Goal: Find specific page/section: Find specific page/section

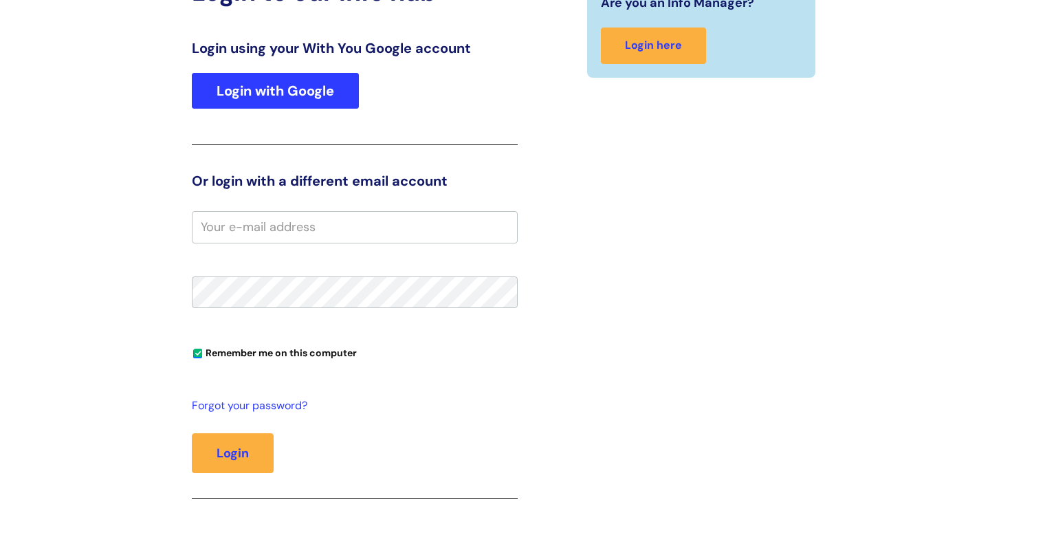
scroll to position [122, 0]
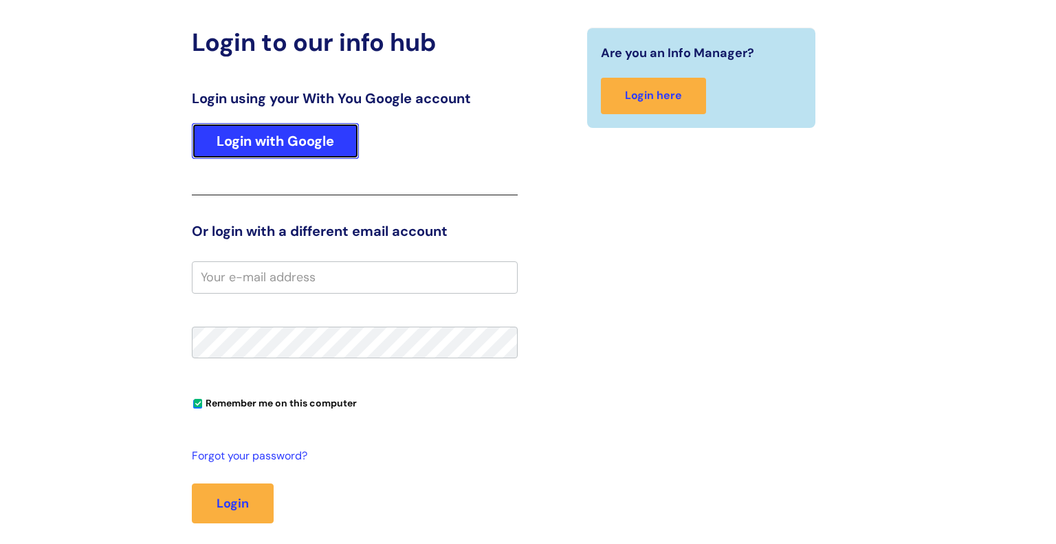
click at [277, 135] on link "Login with Google" at bounding box center [275, 141] width 167 height 36
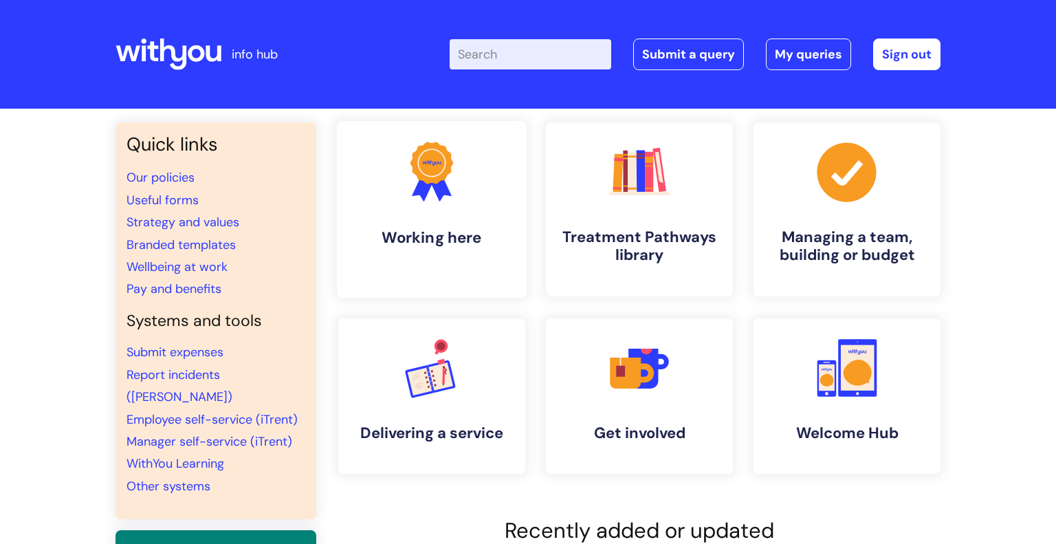
click at [449, 184] on icon ".cls-1{fill:#f89b22;}.cls-1,.cls-2,.cls-3{stroke-width:0px;}.cls-2{fill:#2d3cff…" at bounding box center [431, 171] width 68 height 68
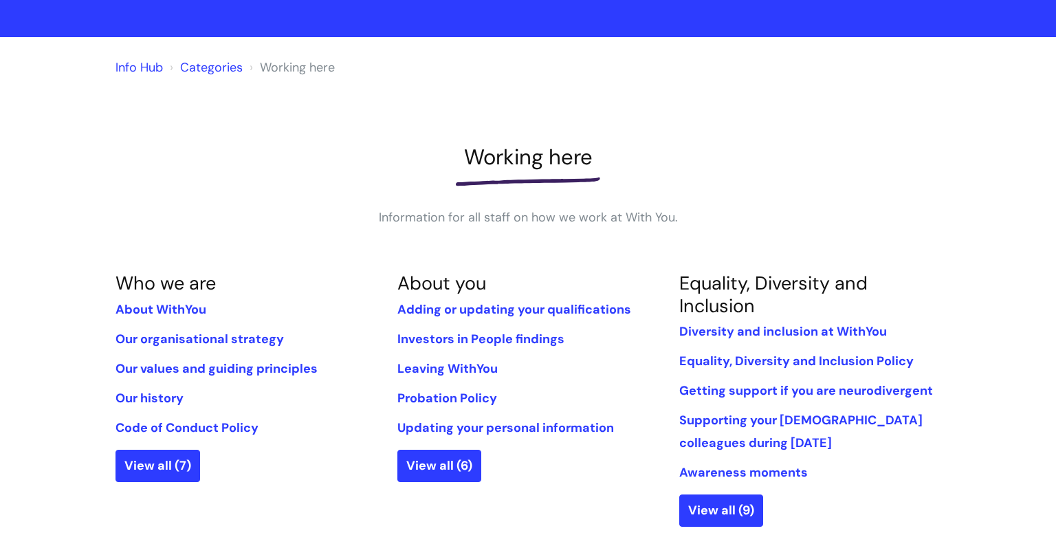
scroll to position [80, 0]
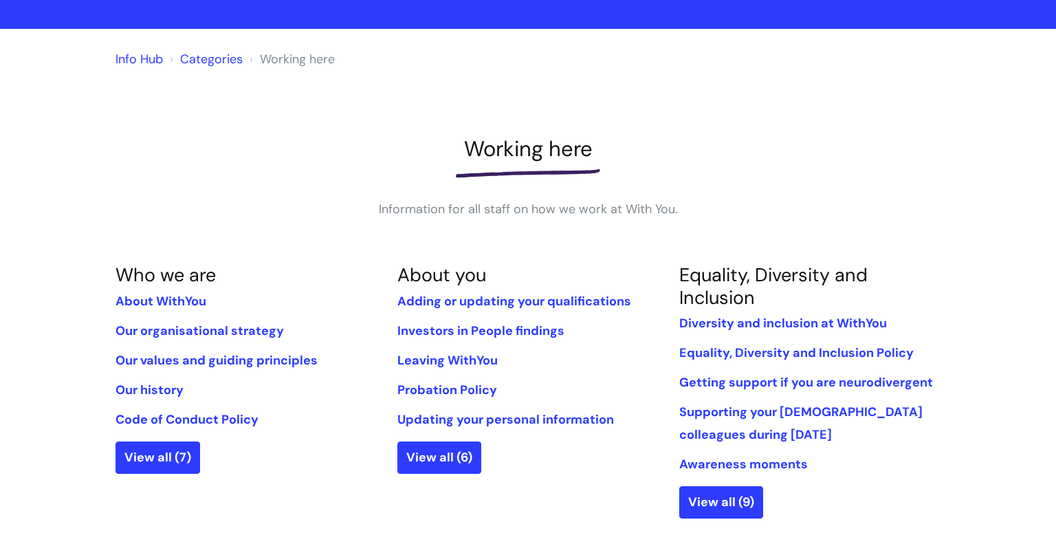
click at [127, 61] on link "Info Hub" at bounding box center [138, 59] width 47 height 16
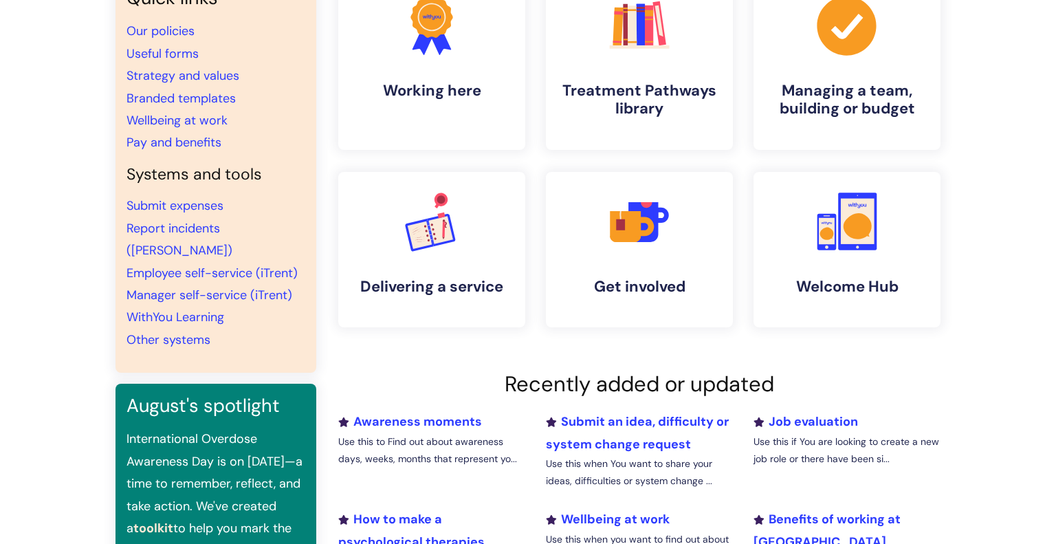
scroll to position [170, 0]
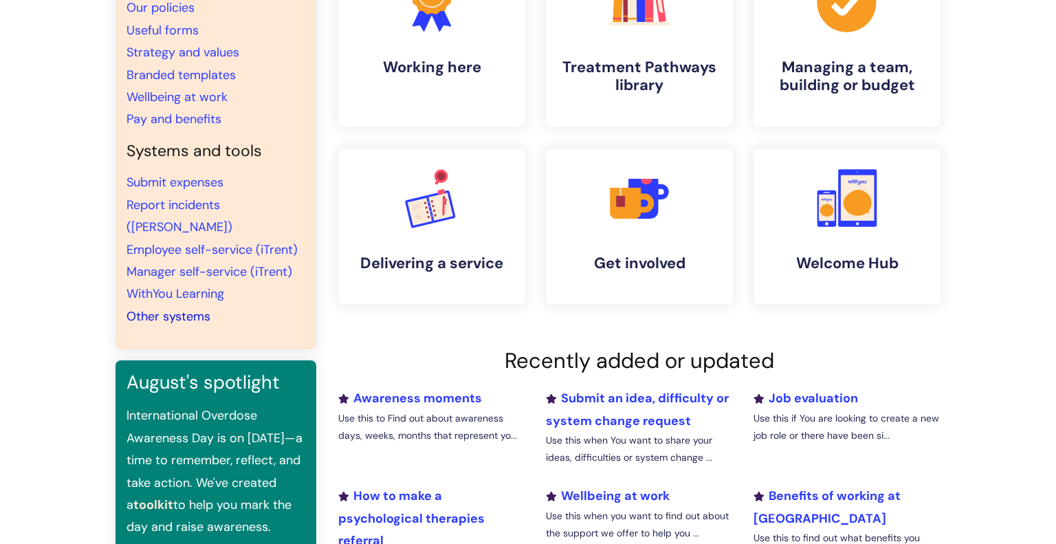
click at [173, 308] on link "Other systems" at bounding box center [168, 316] width 84 height 16
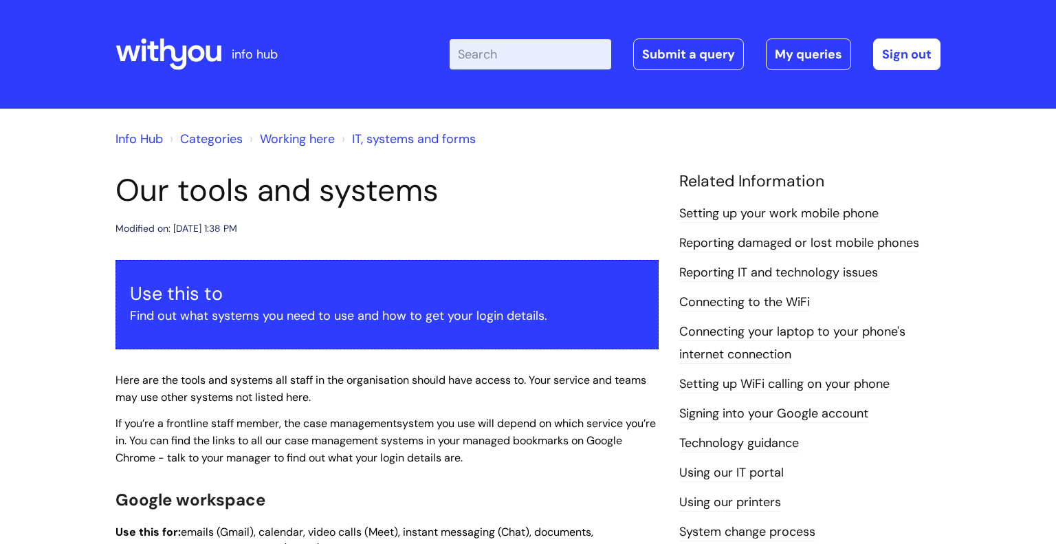
click at [291, 137] on link "Working here" at bounding box center [297, 139] width 75 height 16
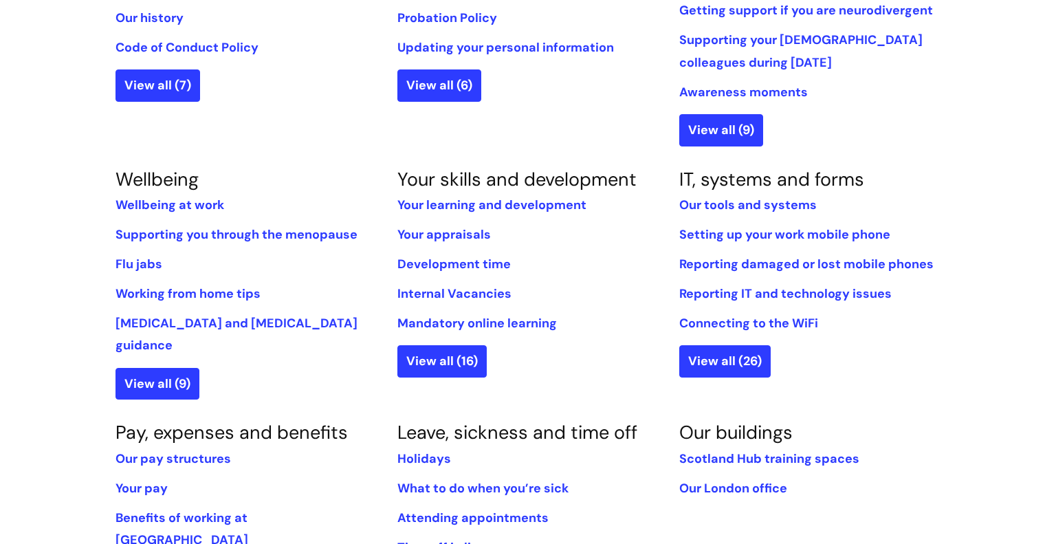
scroll to position [454, 0]
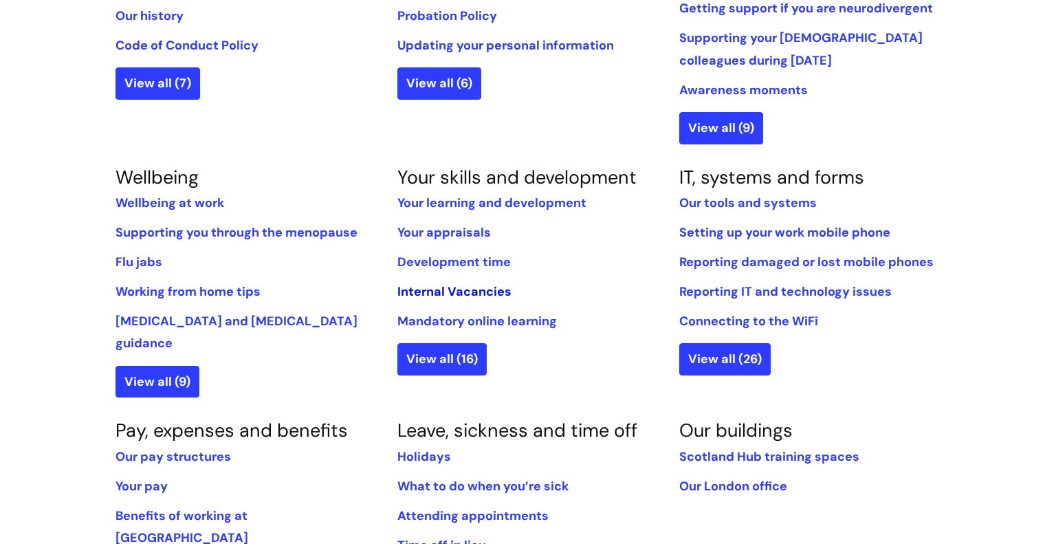
click at [431, 292] on link "Internal Vacancies" at bounding box center [454, 291] width 114 height 16
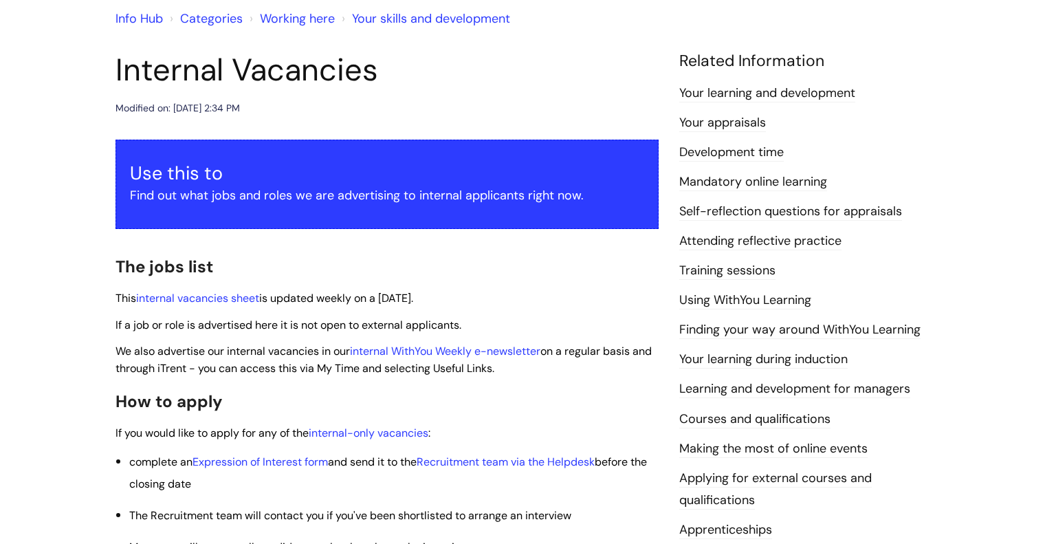
scroll to position [122, 0]
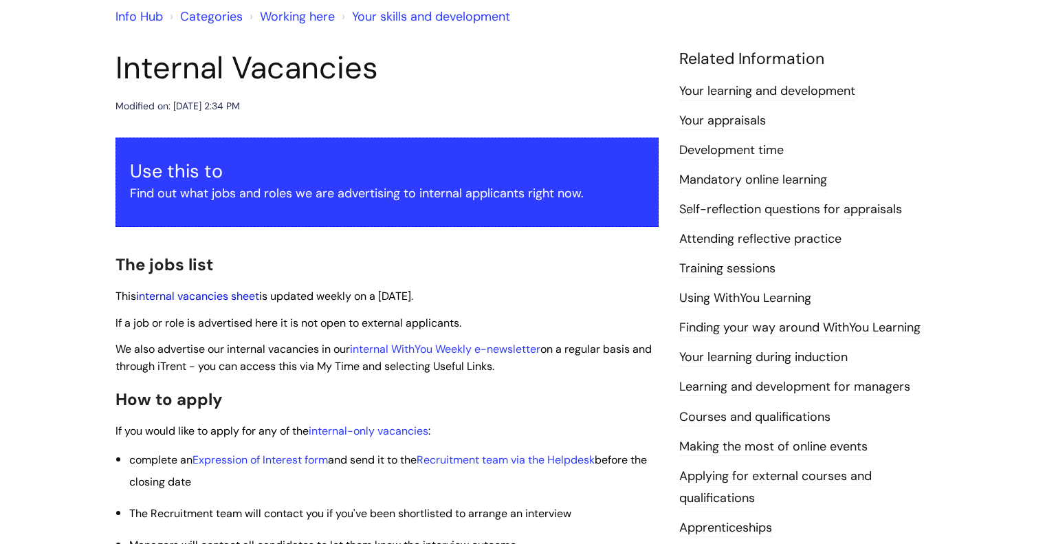
click at [201, 294] on link "internal vacancies sheet" at bounding box center [197, 296] width 123 height 14
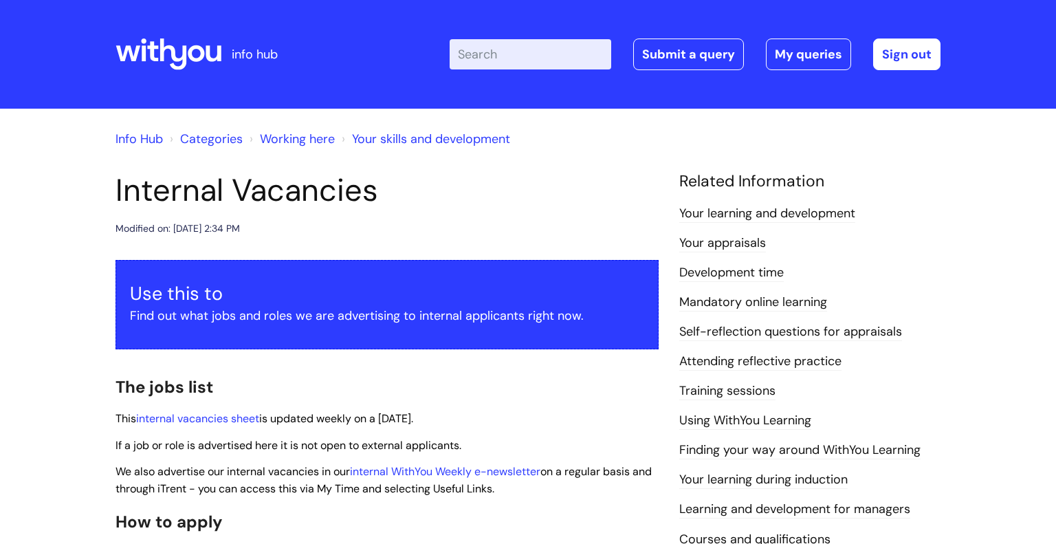
scroll to position [122, 0]
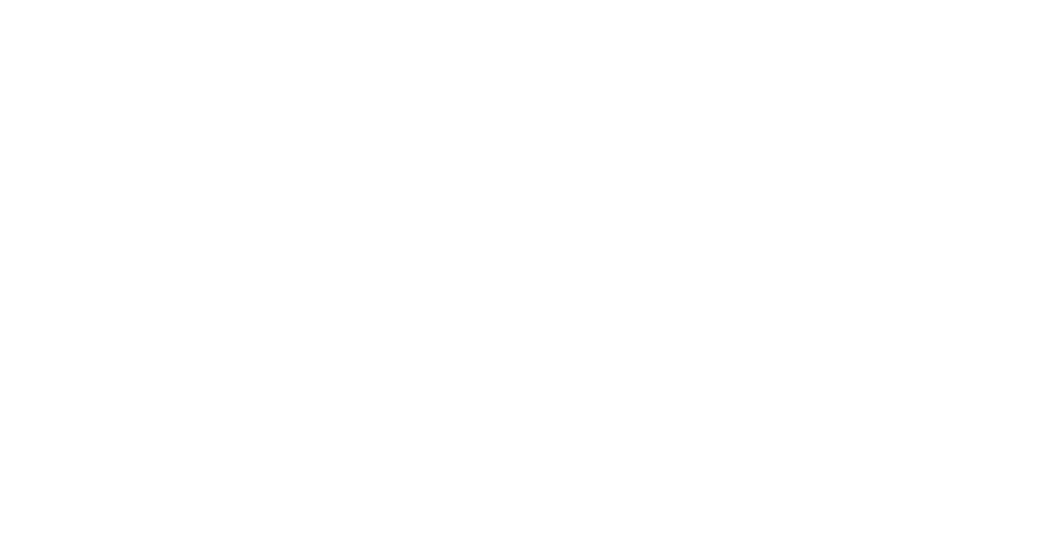
scroll to position [453, 0]
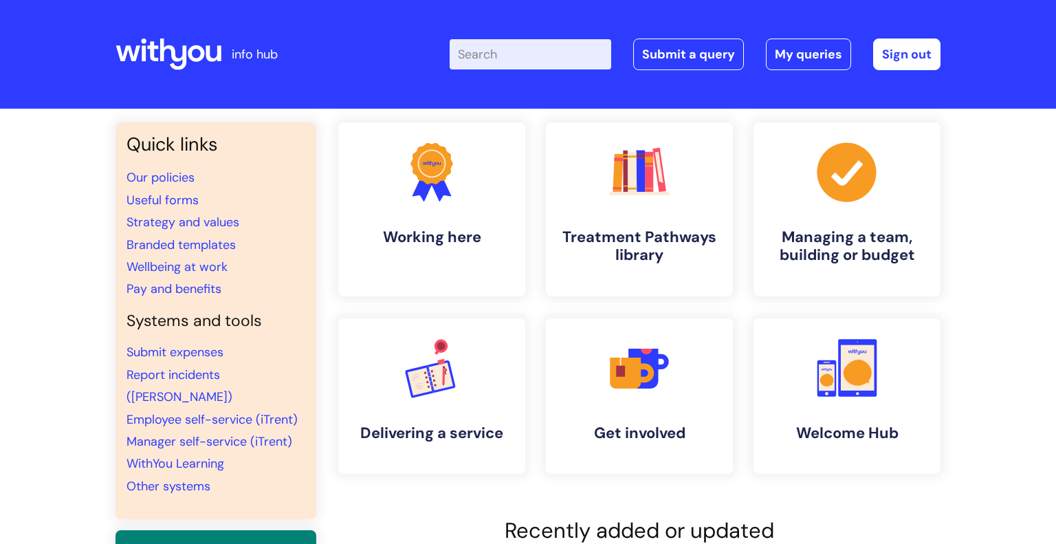
scroll to position [170, 0]
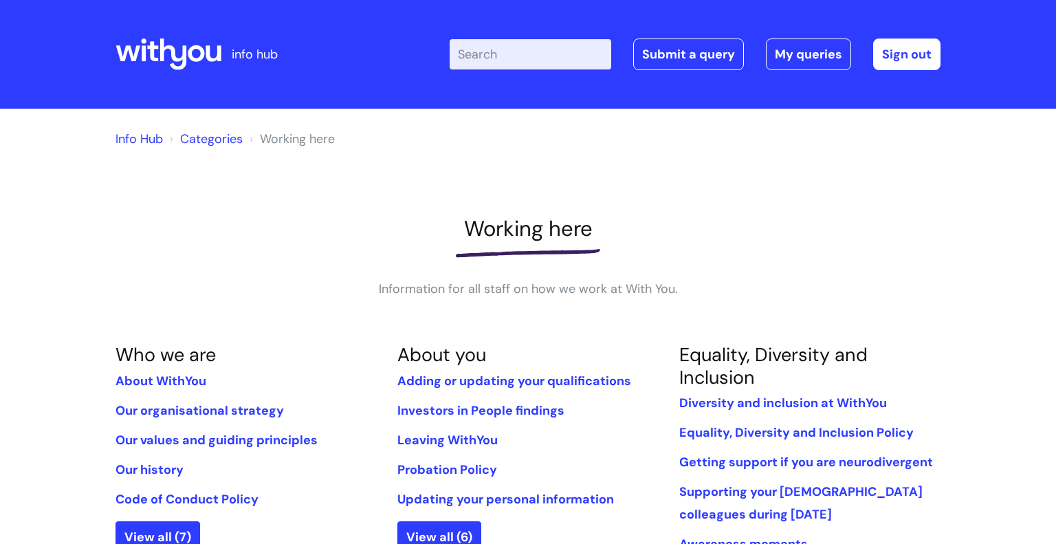
scroll to position [80, 0]
